Goal: Communication & Community: Ask a question

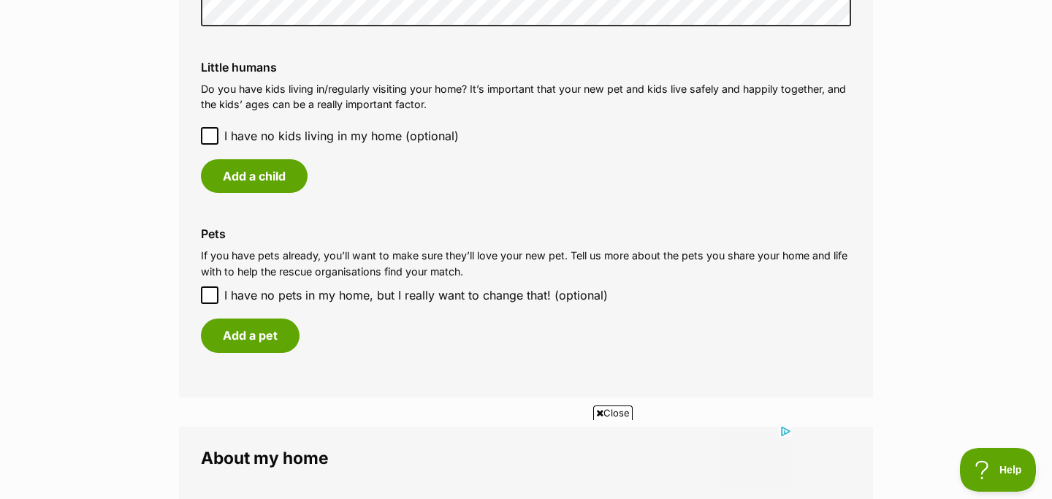
scroll to position [1239, 0]
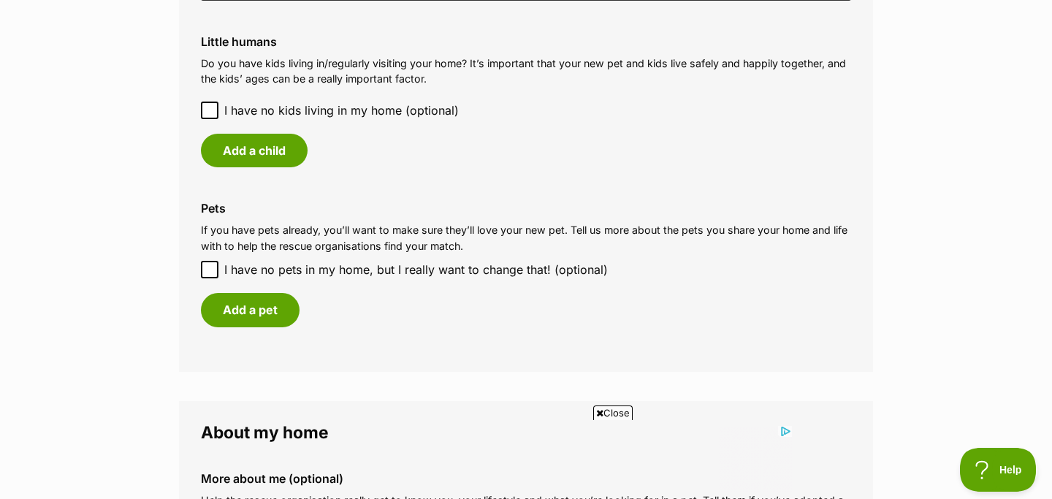
click at [217, 261] on input "I have no pets in my home, but I really want to change that! (optional)" at bounding box center [210, 270] width 18 height 18
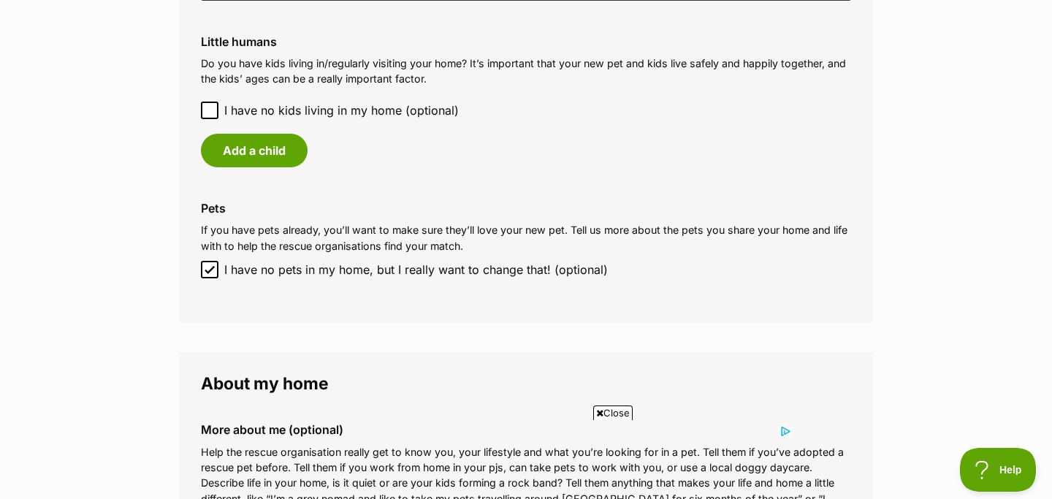
click at [217, 261] on input "I have no pets in my home, but I really want to change that! (optional)" at bounding box center [210, 270] width 18 height 18
checkbox input "false"
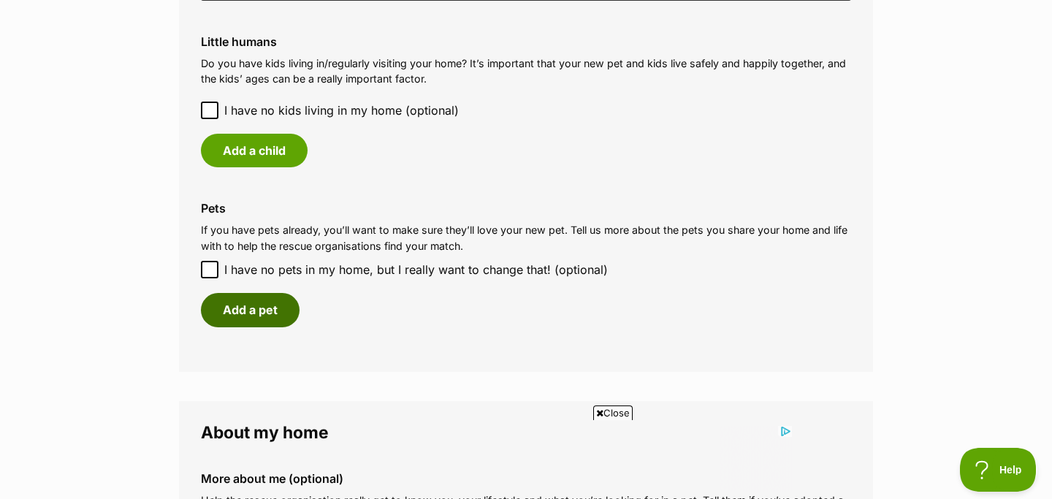
click at [252, 308] on button "Add a pet" at bounding box center [250, 310] width 99 height 34
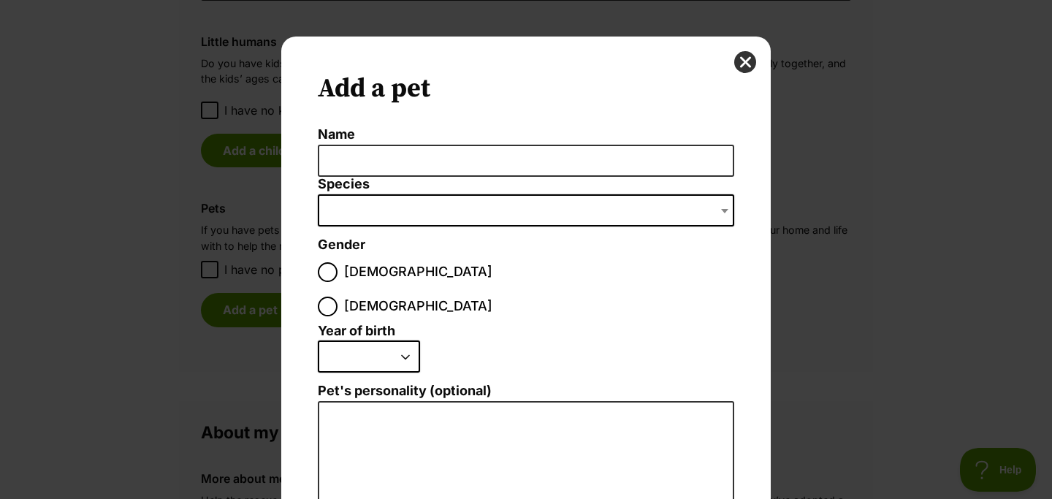
scroll to position [0, 0]
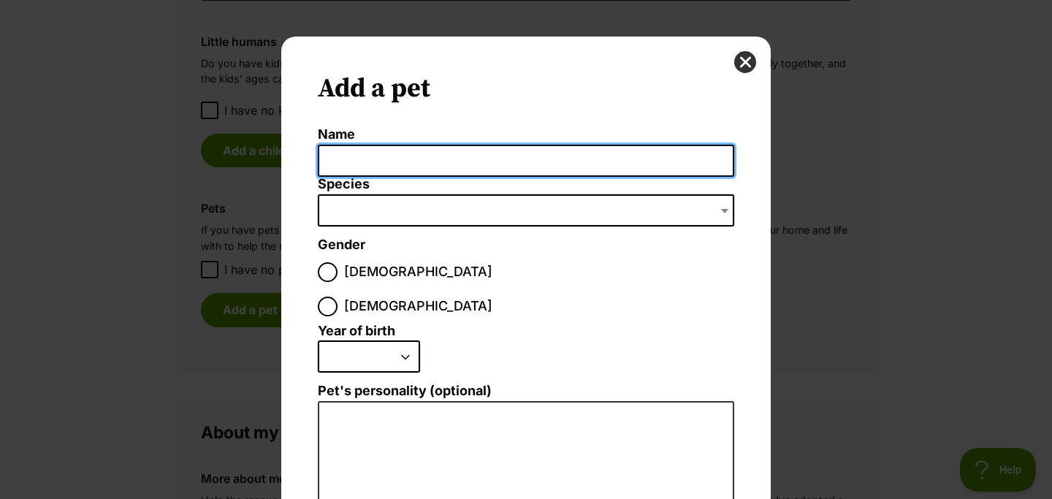
click at [373, 150] on input "Name" at bounding box center [526, 161] width 417 height 33
type input "Theodore"
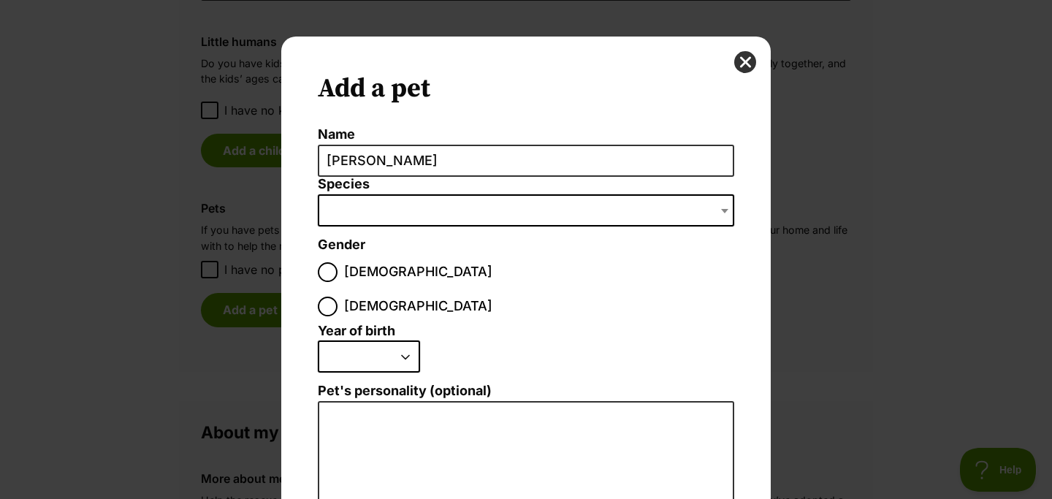
click at [463, 223] on span "Dialog Window - Close (Press escape to close)" at bounding box center [526, 210] width 417 height 32
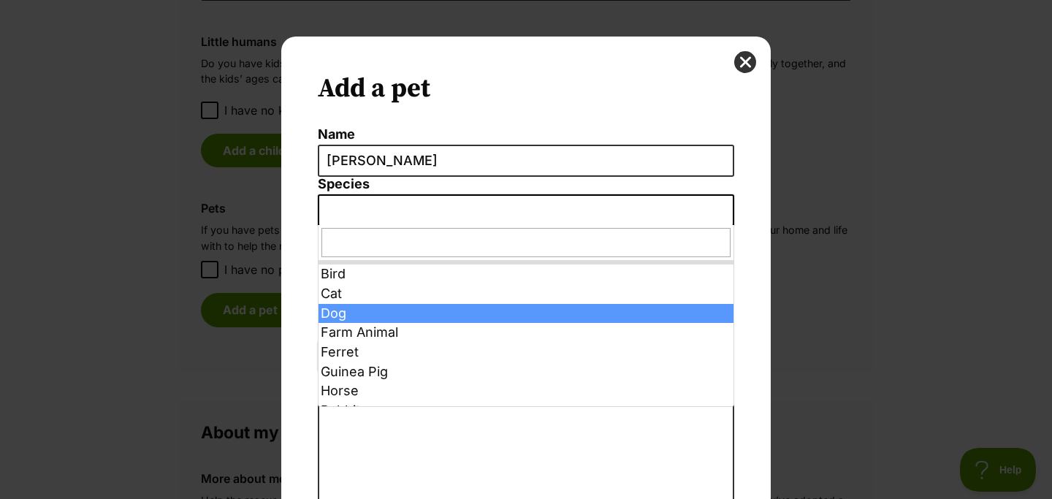
select select "1"
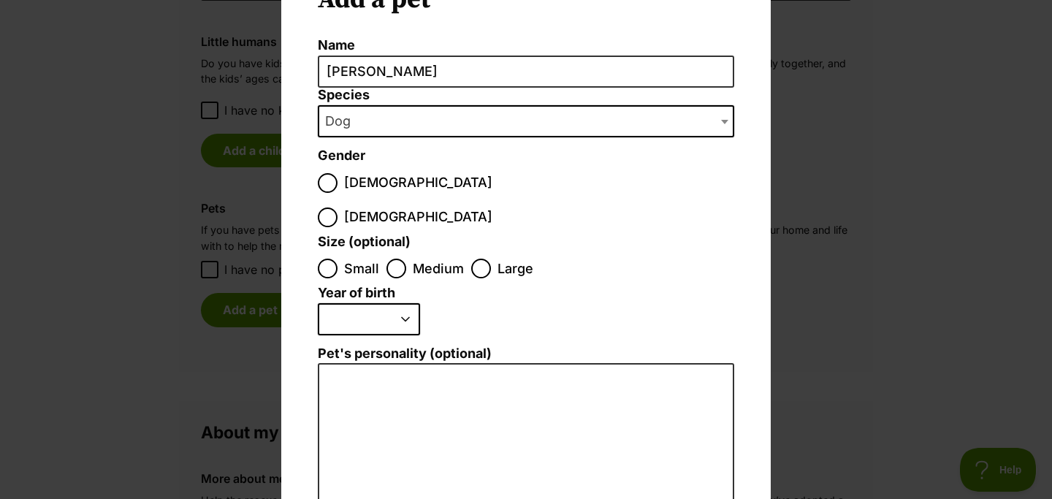
scroll to position [100, 0]
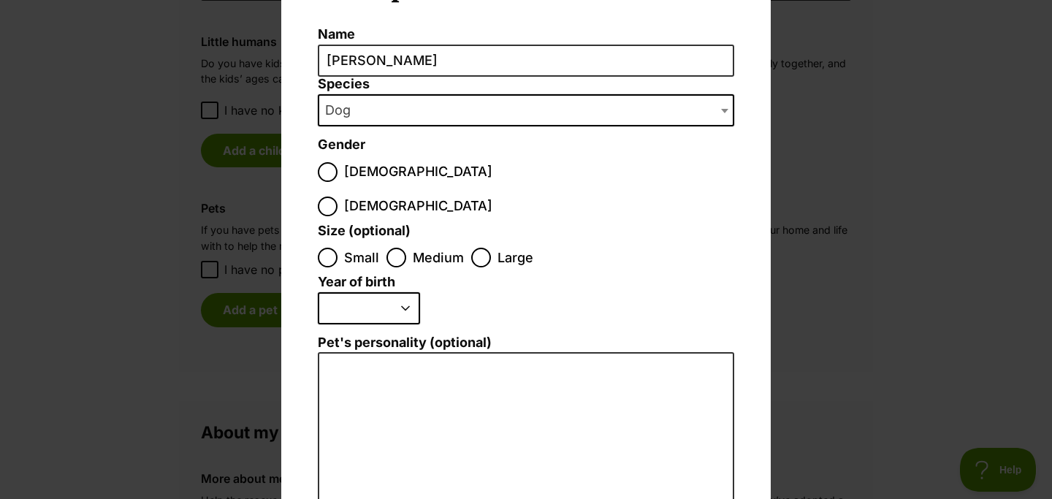
click at [349, 168] on span "Male" at bounding box center [418, 172] width 148 height 20
click at [338, 168] on input "Male" at bounding box center [328, 172] width 20 height 20
radio input "true"
click at [395, 240] on ol "Small Medium Large" at bounding box center [526, 257] width 417 height 34
click at [392, 248] on input "Medium" at bounding box center [397, 258] width 20 height 20
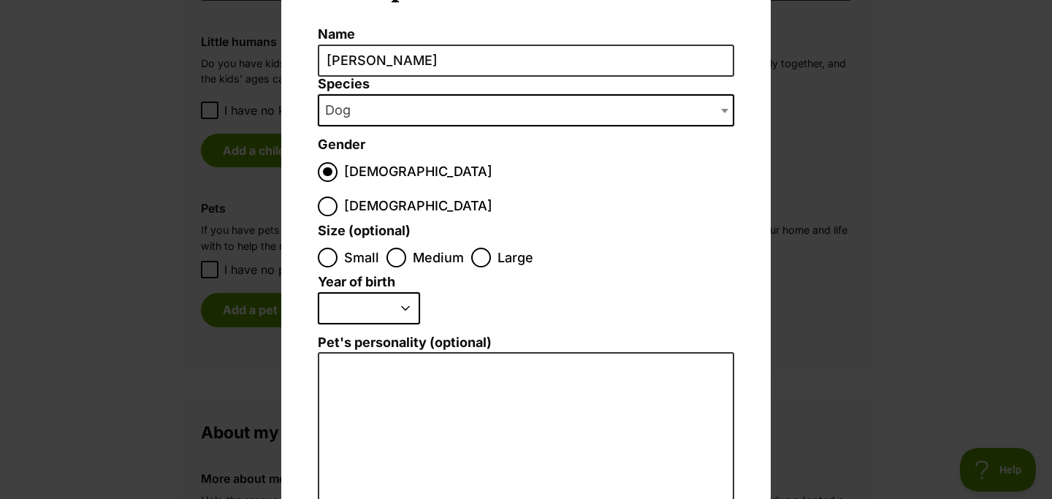
radio input "true"
select select "2019"
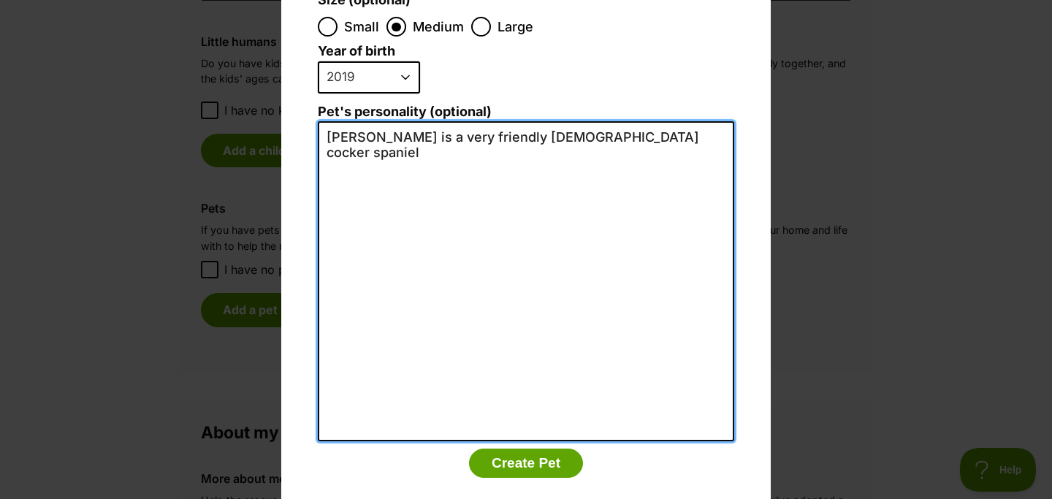
scroll to position [330, 0]
type textarea "Theo is a very friendly 6 year old cocker spaniel"
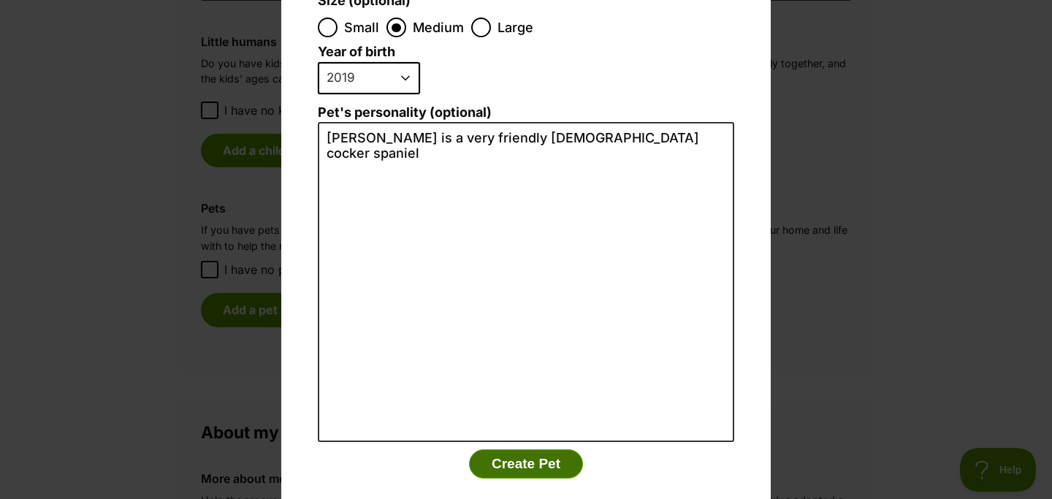
click at [509, 449] on button "Create Pet" at bounding box center [526, 463] width 114 height 29
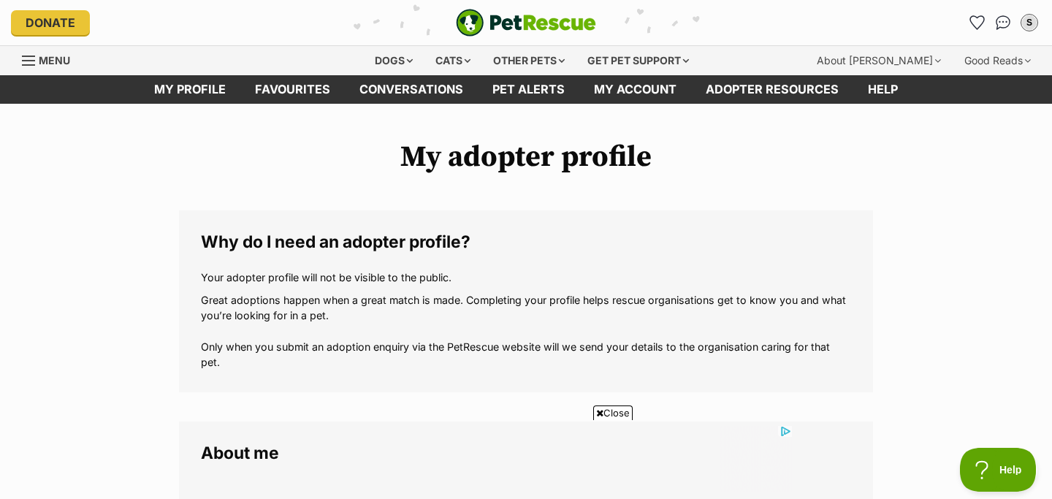
scroll to position [1239, 0]
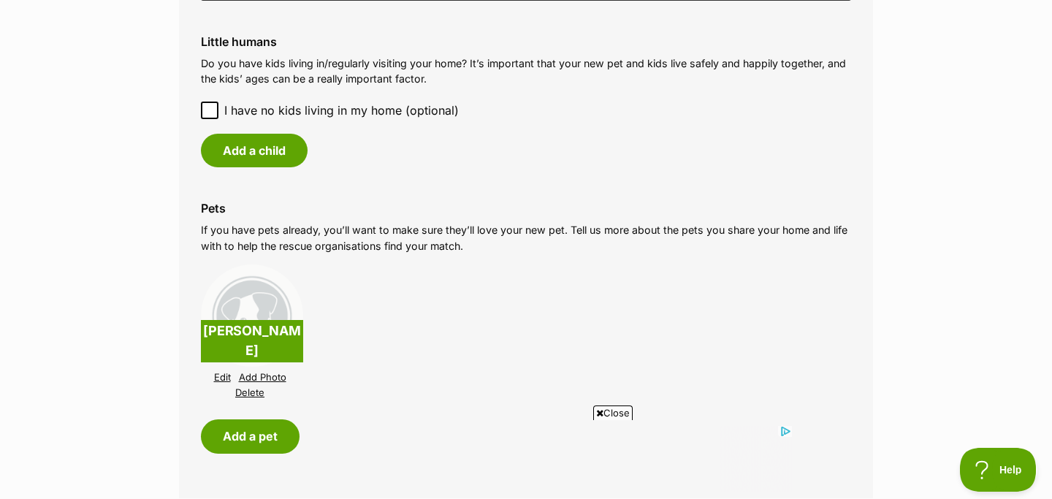
click at [256, 372] on link "Add Photo" at bounding box center [263, 377] width 48 height 11
click at [278, 372] on link "Add Photo" at bounding box center [263, 377] width 48 height 11
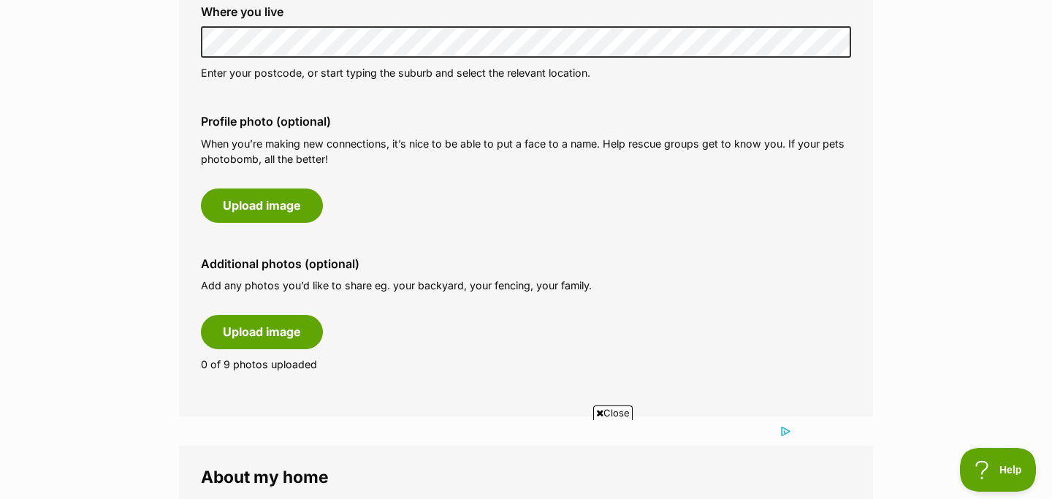
scroll to position [656, 0]
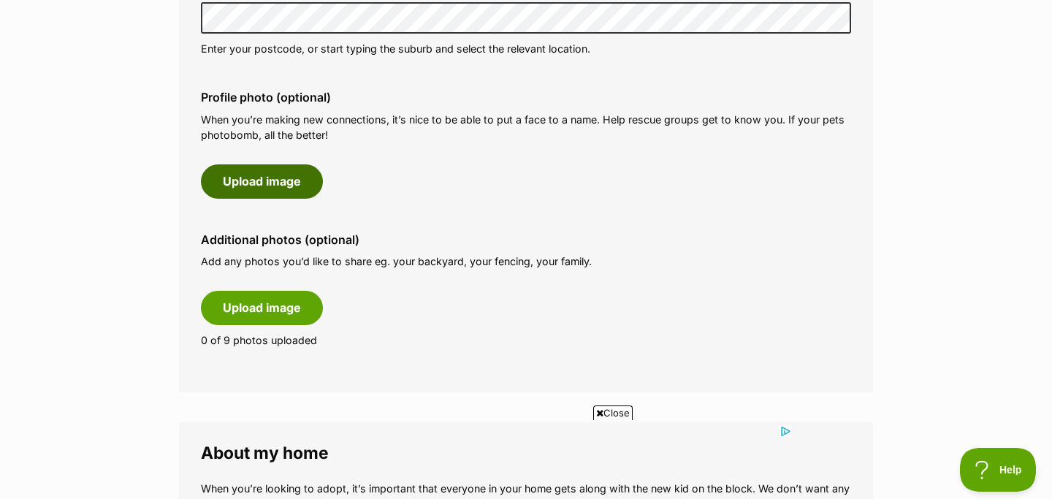
click at [301, 173] on button "Upload image" at bounding box center [262, 181] width 122 height 34
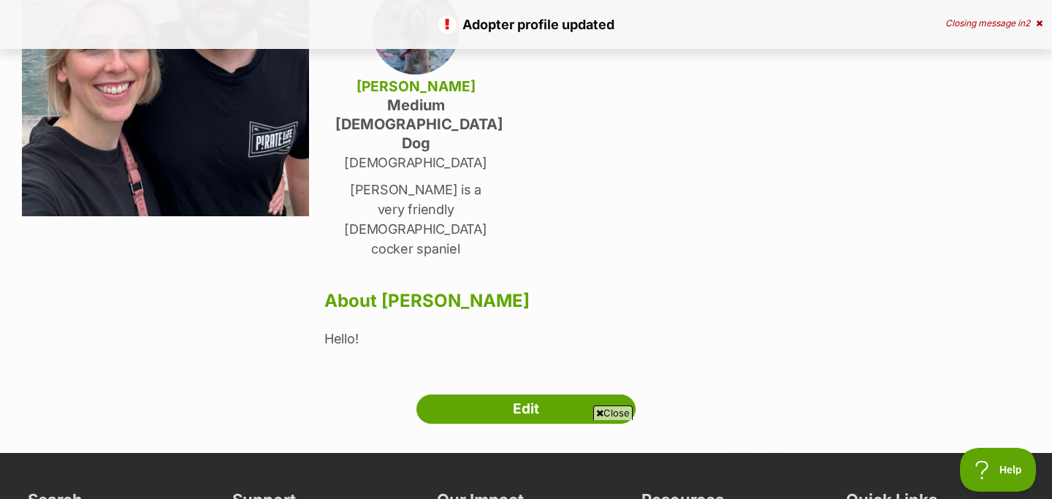
scroll to position [302, 0]
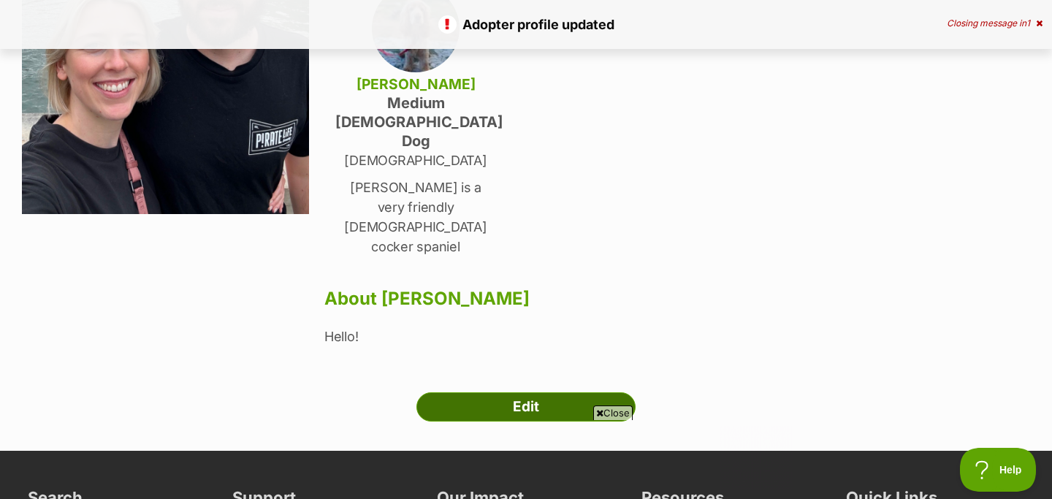
click at [541, 392] on link "Edit" at bounding box center [526, 406] width 219 height 29
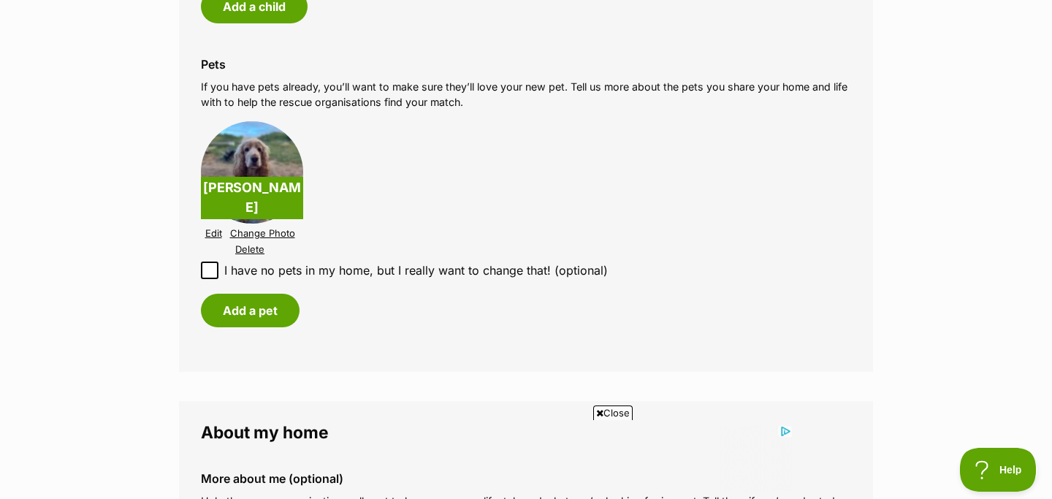
scroll to position [1919, 0]
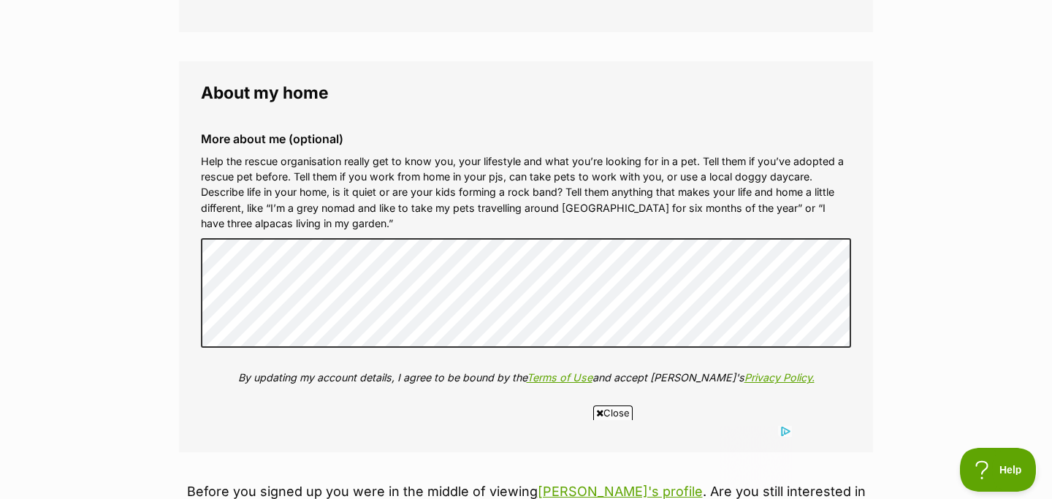
click at [315, 205] on p "Help the rescue organisation really get to know you, your lifestyle and what yo…" at bounding box center [526, 192] width 650 height 78
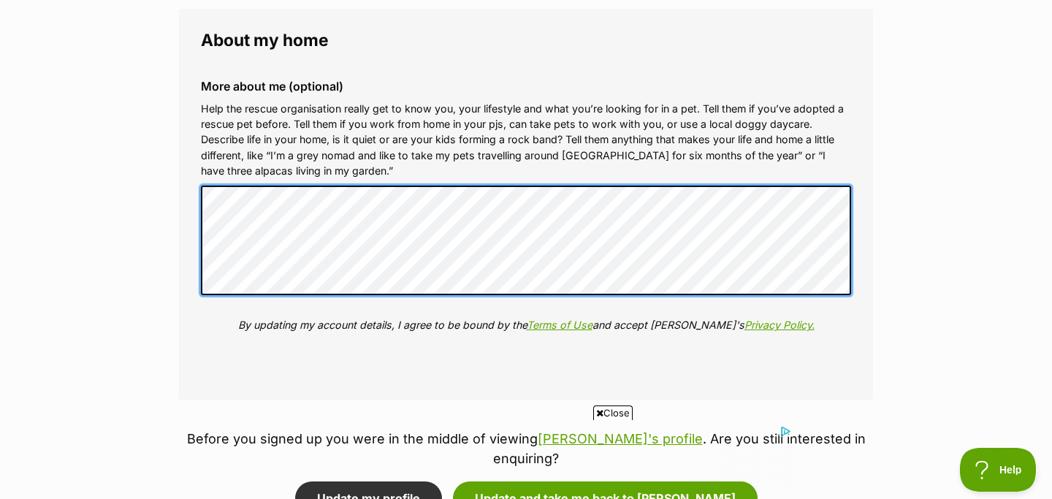
scroll to position [0, 0]
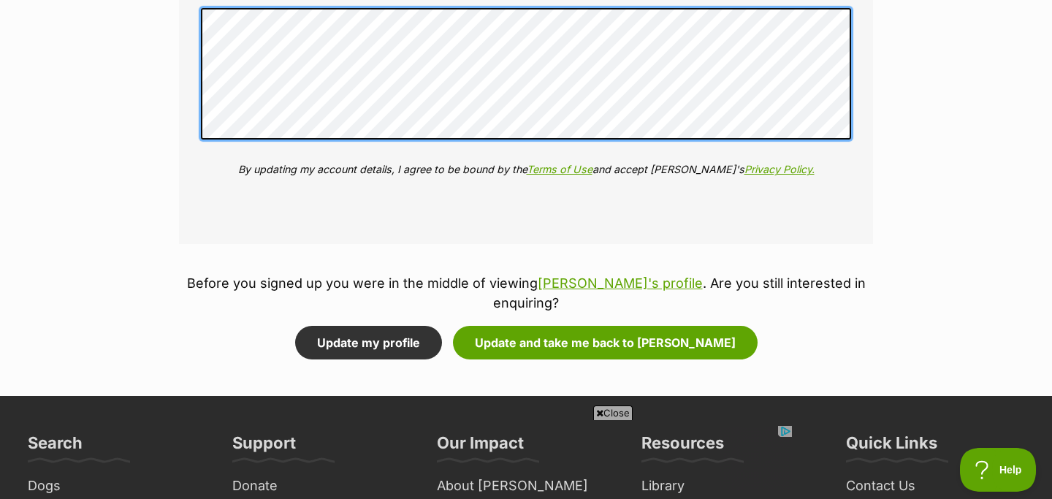
scroll to position [2151, 0]
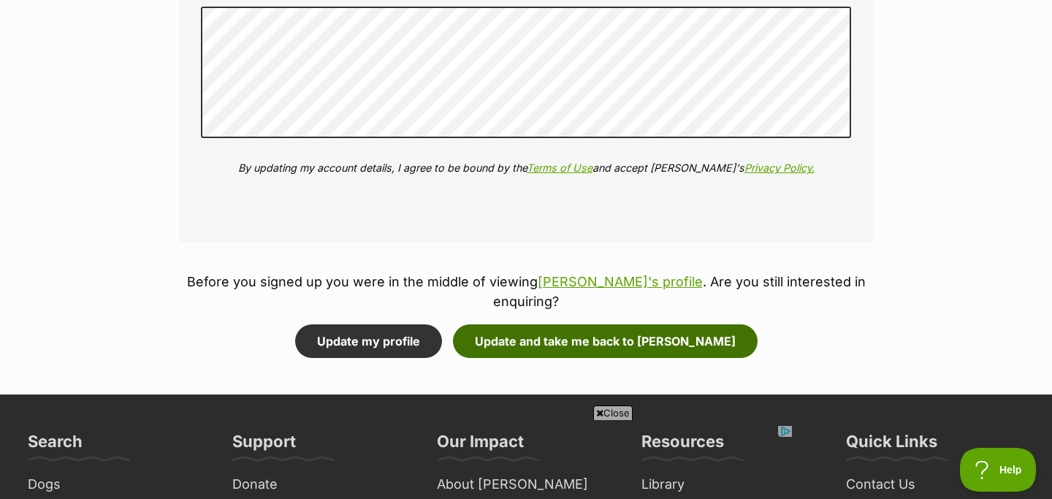
click at [542, 325] on button "Update and take me back to Missie" at bounding box center [605, 342] width 305 height 34
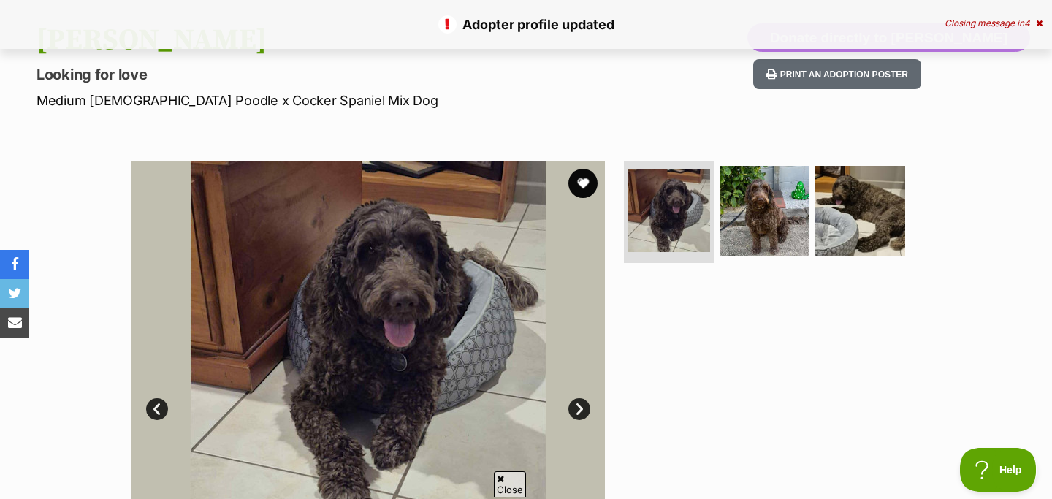
scroll to position [544, 0]
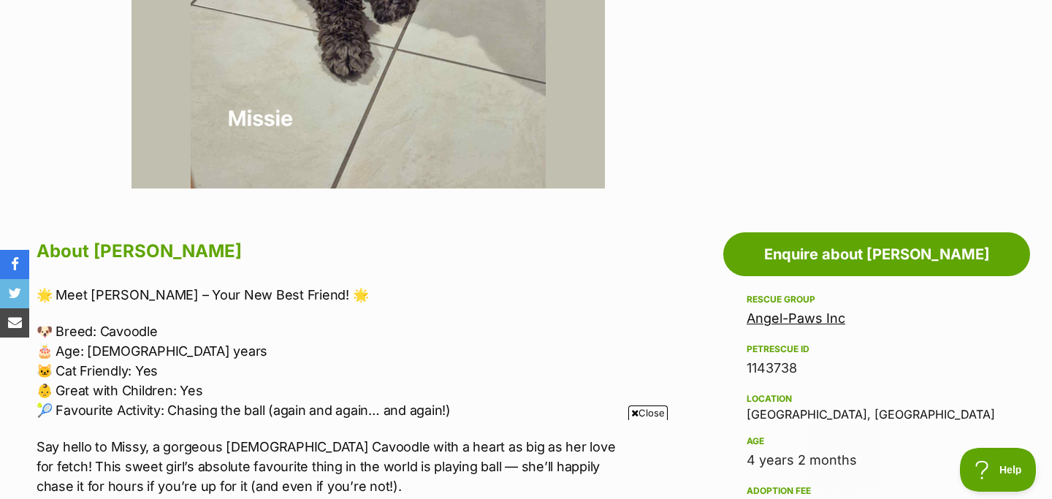
scroll to position [590, 0]
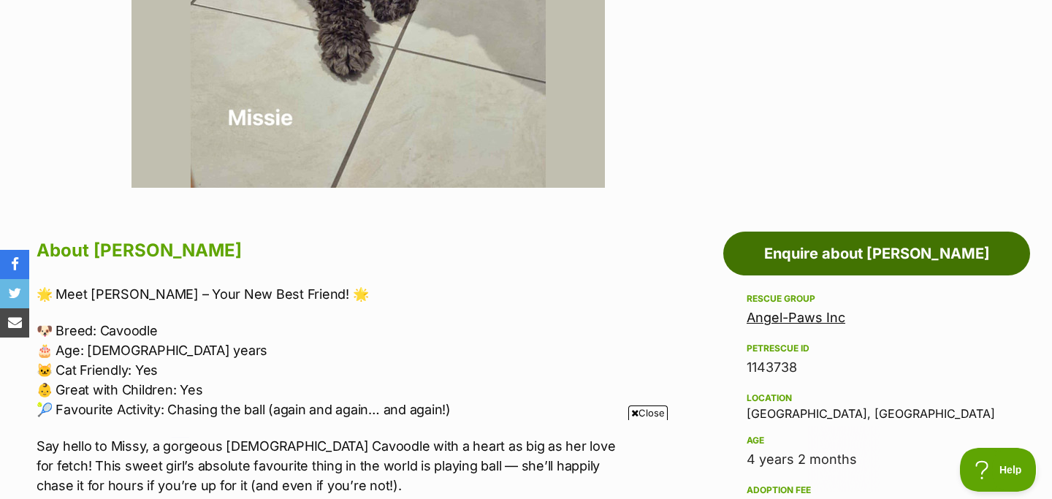
click at [818, 246] on link "Enquire about [PERSON_NAME]" at bounding box center [877, 254] width 307 height 44
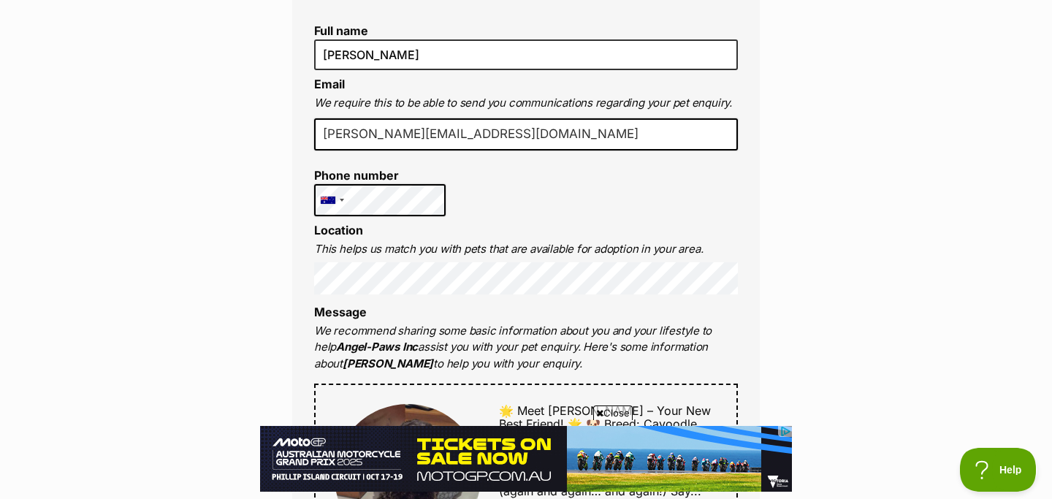
scroll to position [417, 0]
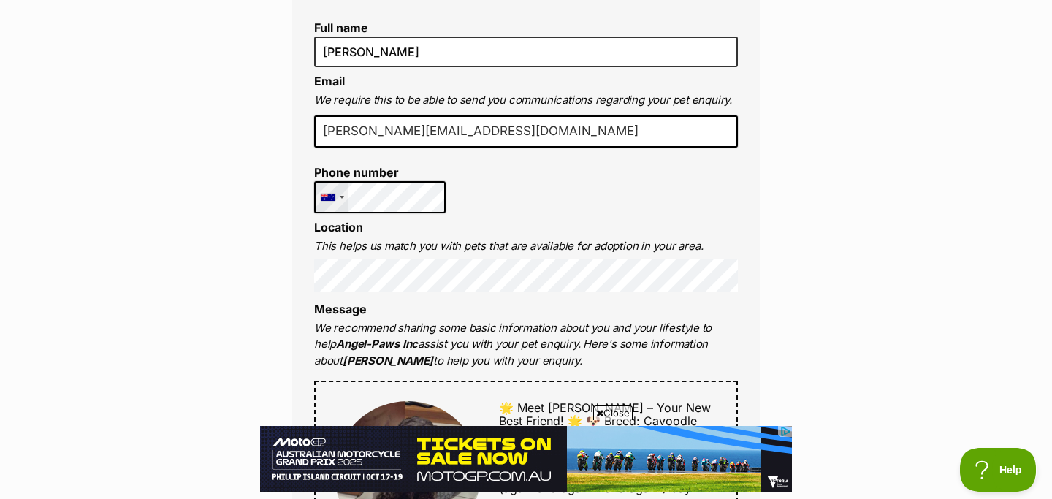
click at [341, 200] on div "United States +1 United Kingdom +44 Afghanistan (‫افغانستان‬‎) +93 Albania (Shq…" at bounding box center [380, 197] width 132 height 32
click at [519, 183] on div "Full name Sarah Email We require this to be able to send you communications reg…" at bounding box center [526, 483] width 468 height 983
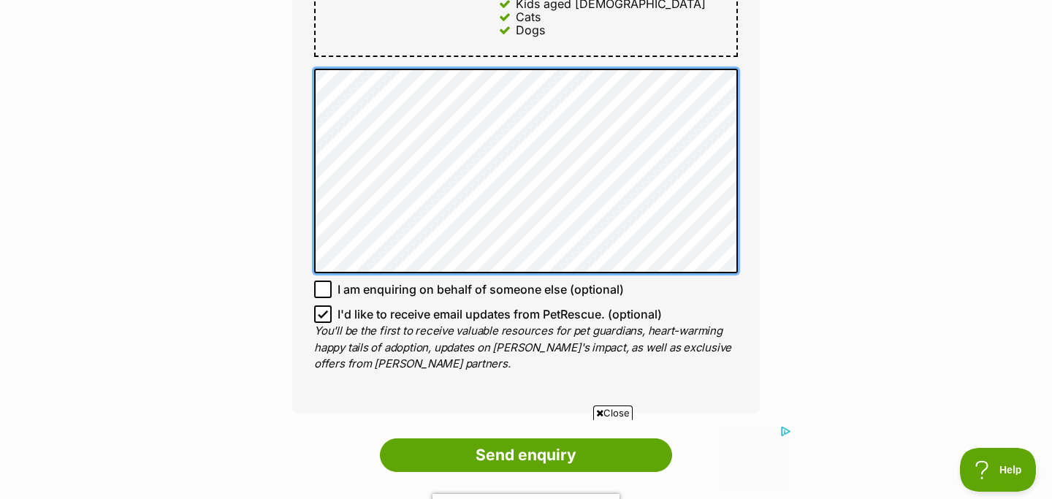
scroll to position [980, 0]
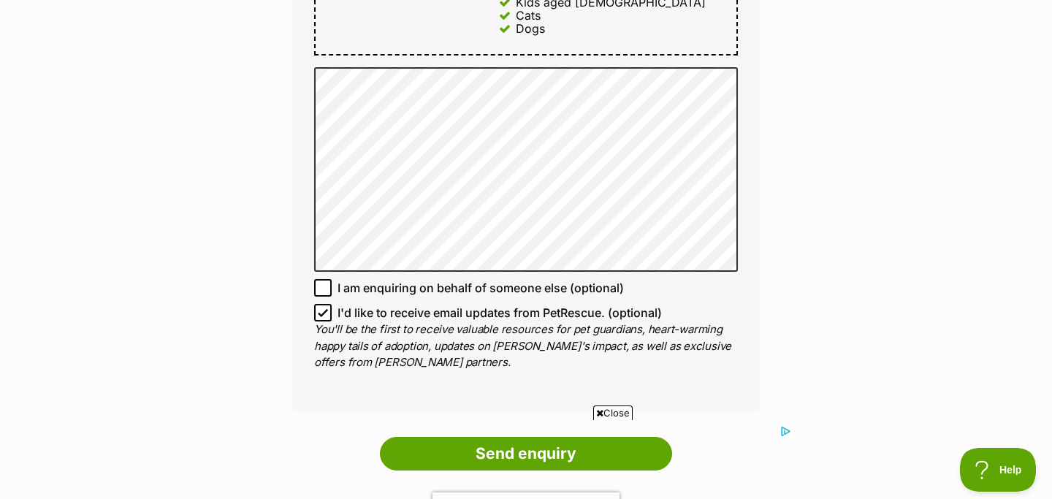
click at [322, 304] on input "I'd like to receive email updates from PetRescue. (optional)" at bounding box center [323, 313] width 18 height 18
checkbox input "false"
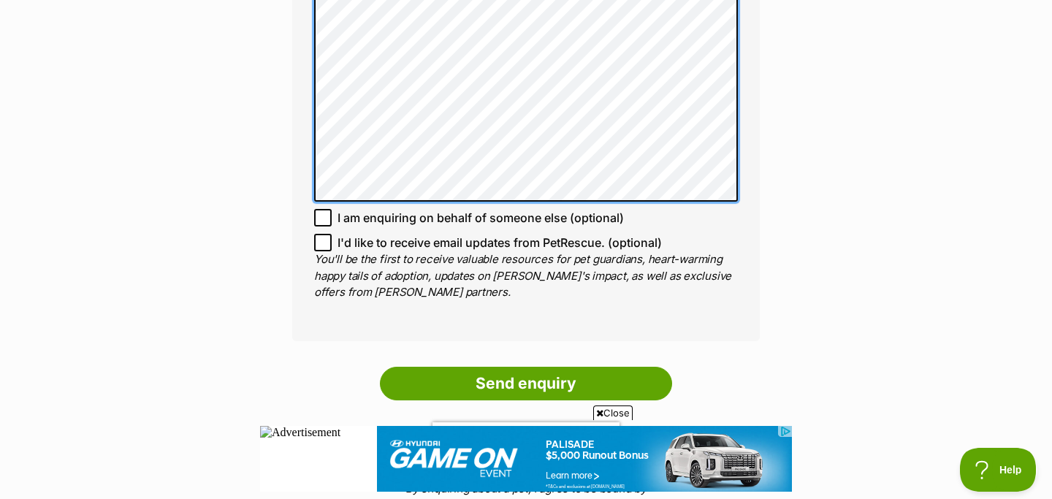
scroll to position [1123, 0]
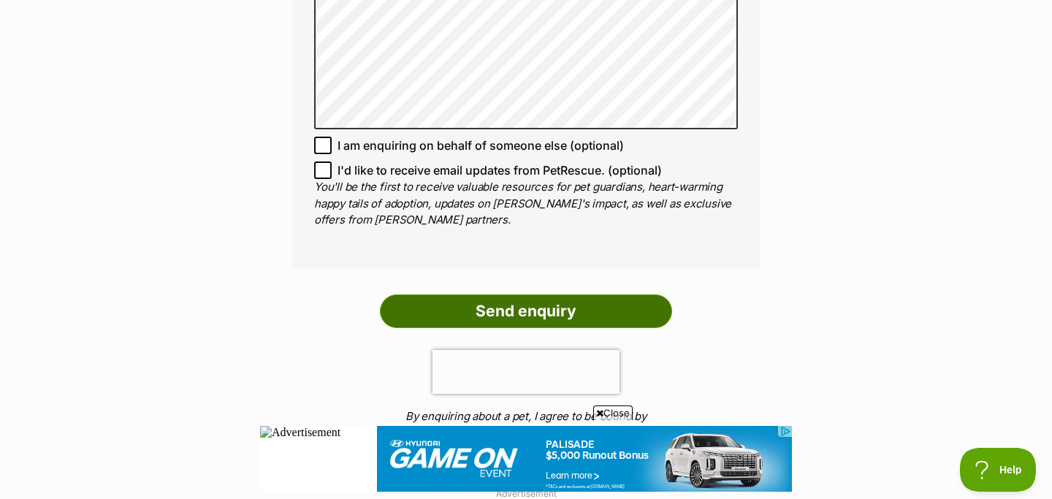
click at [509, 295] on input "Send enquiry" at bounding box center [526, 312] width 292 height 34
